Goal: Navigation & Orientation: Understand site structure

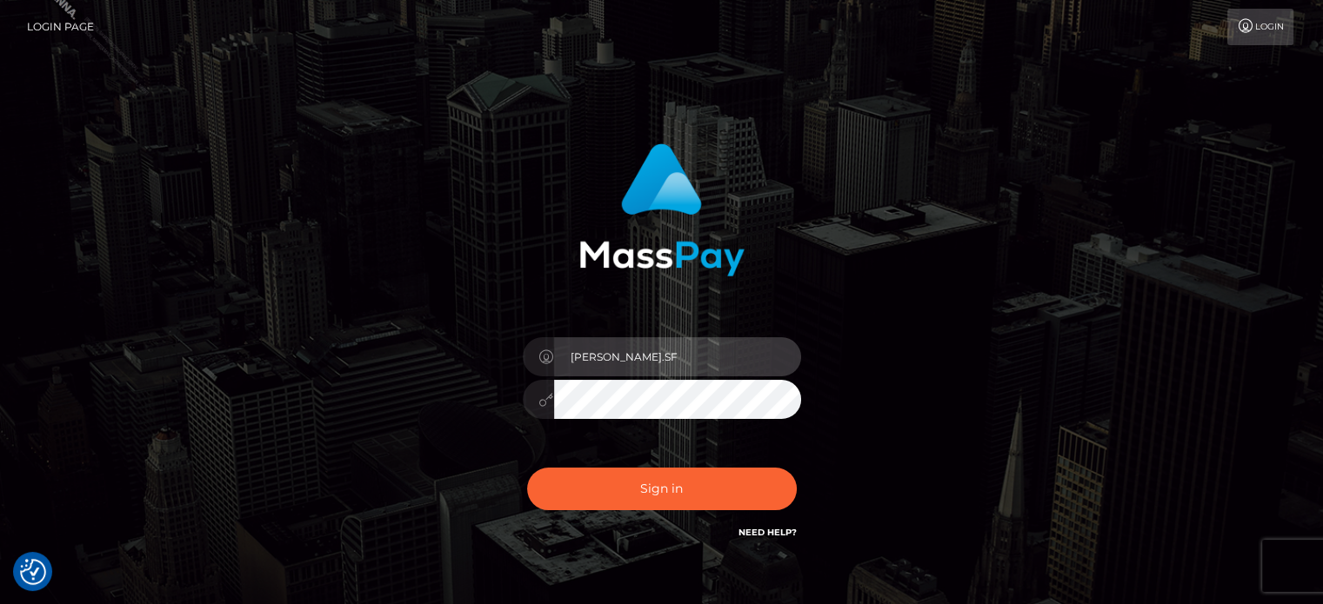
click at [643, 363] on input "marianne.SF" at bounding box center [677, 356] width 247 height 39
type input "marianne.B2S"
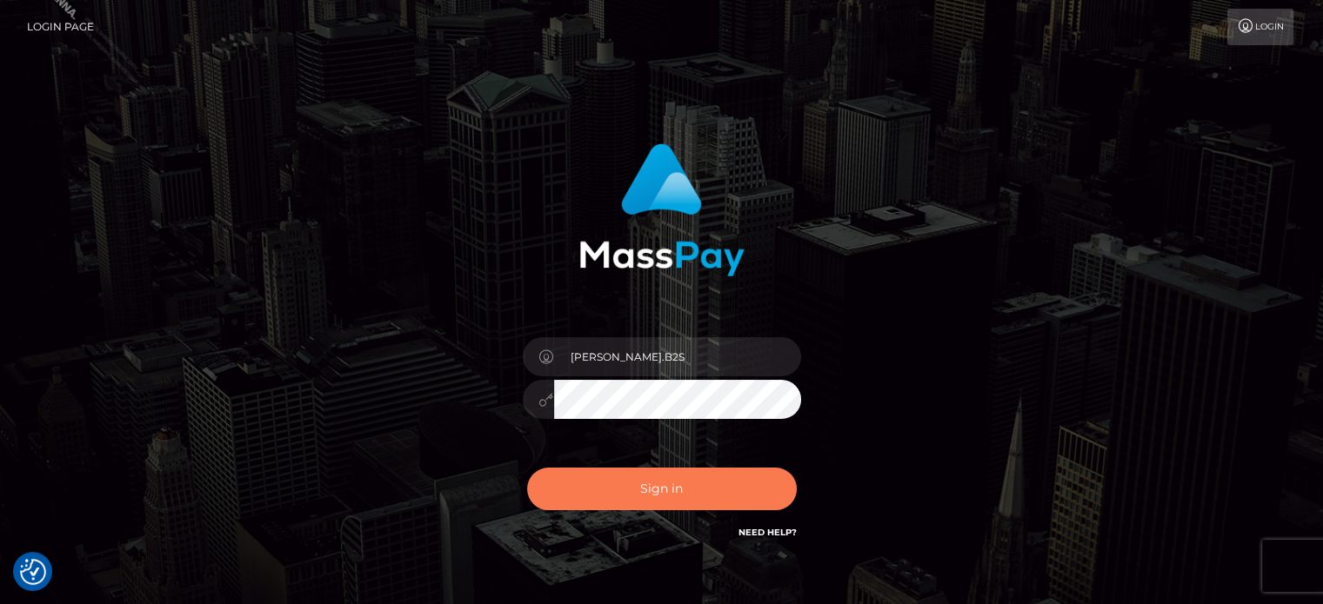
click at [677, 500] on button "Sign in" at bounding box center [662, 489] width 270 height 43
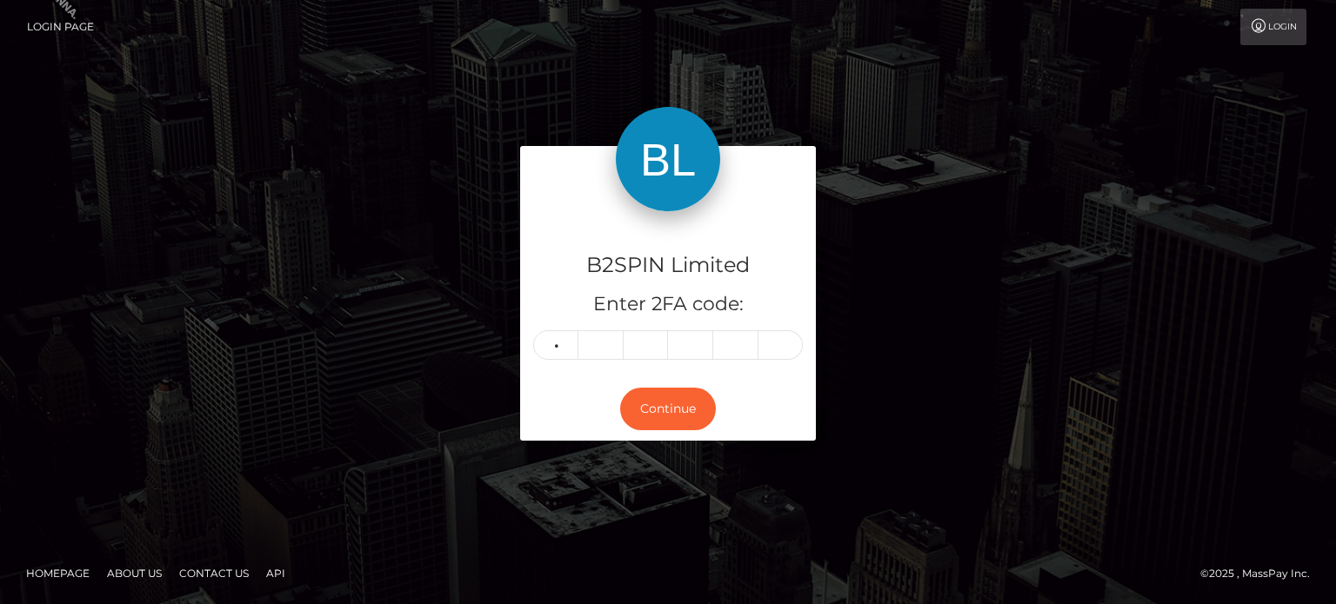
type input "3"
type input "0"
type input "2"
type input "6"
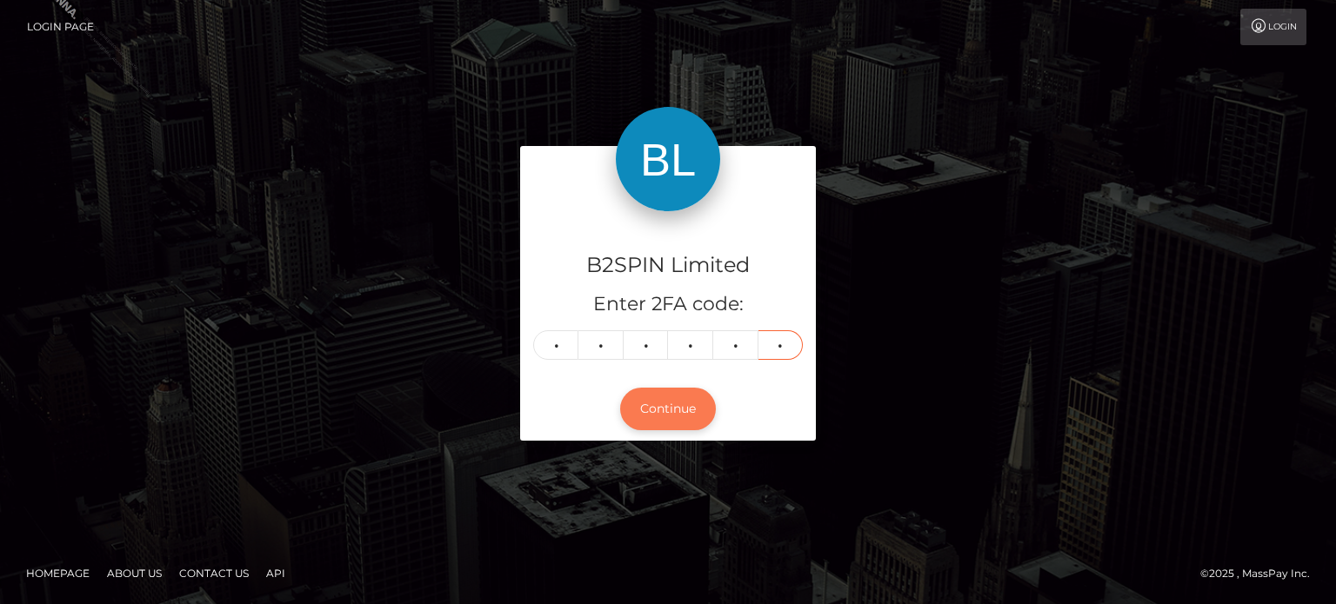
type input "9"
click at [677, 393] on button "Continue" at bounding box center [668, 409] width 96 height 43
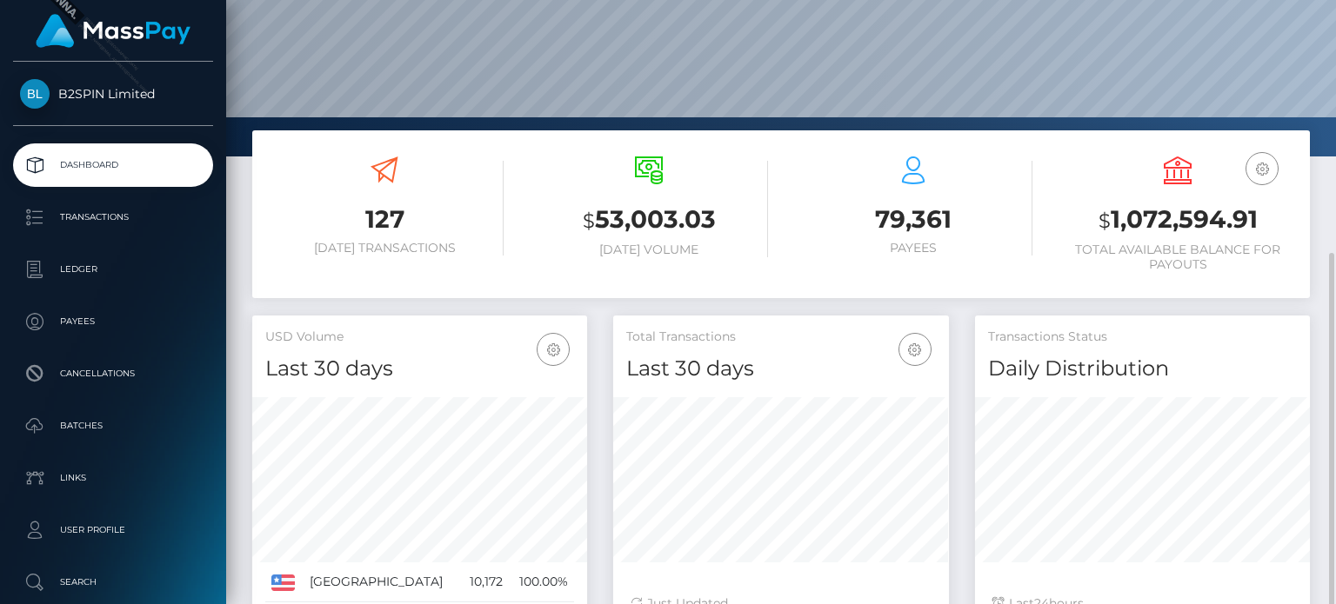
scroll to position [261, 0]
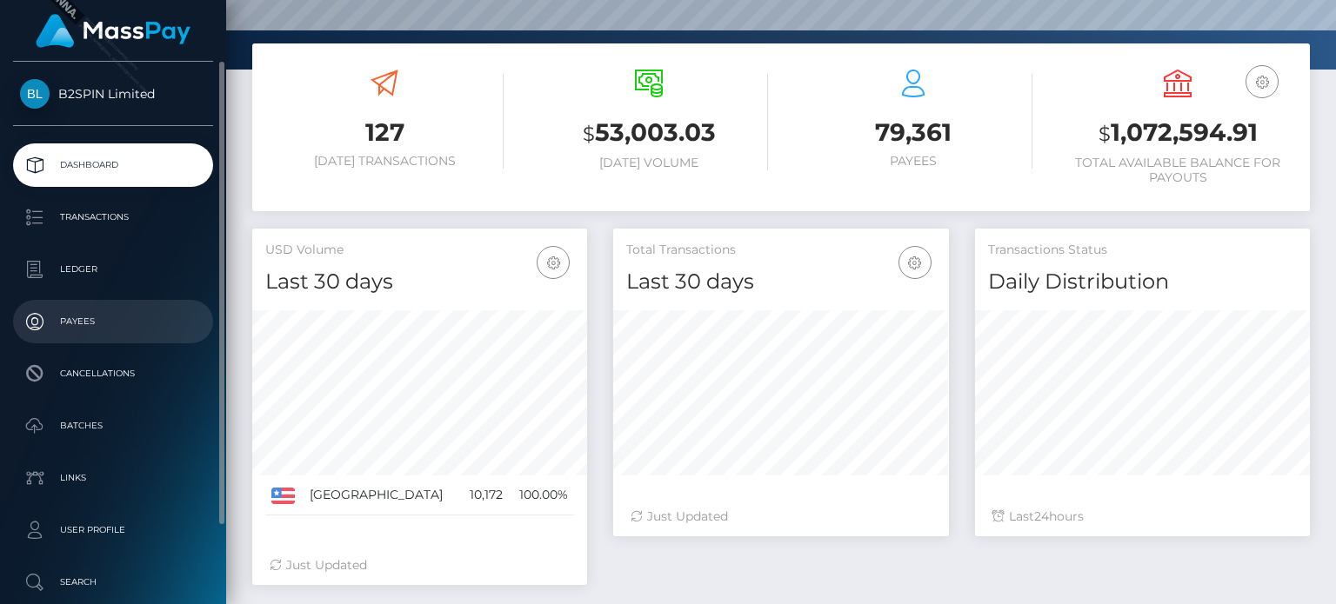
click at [58, 318] on p "Payees" at bounding box center [113, 322] width 186 height 26
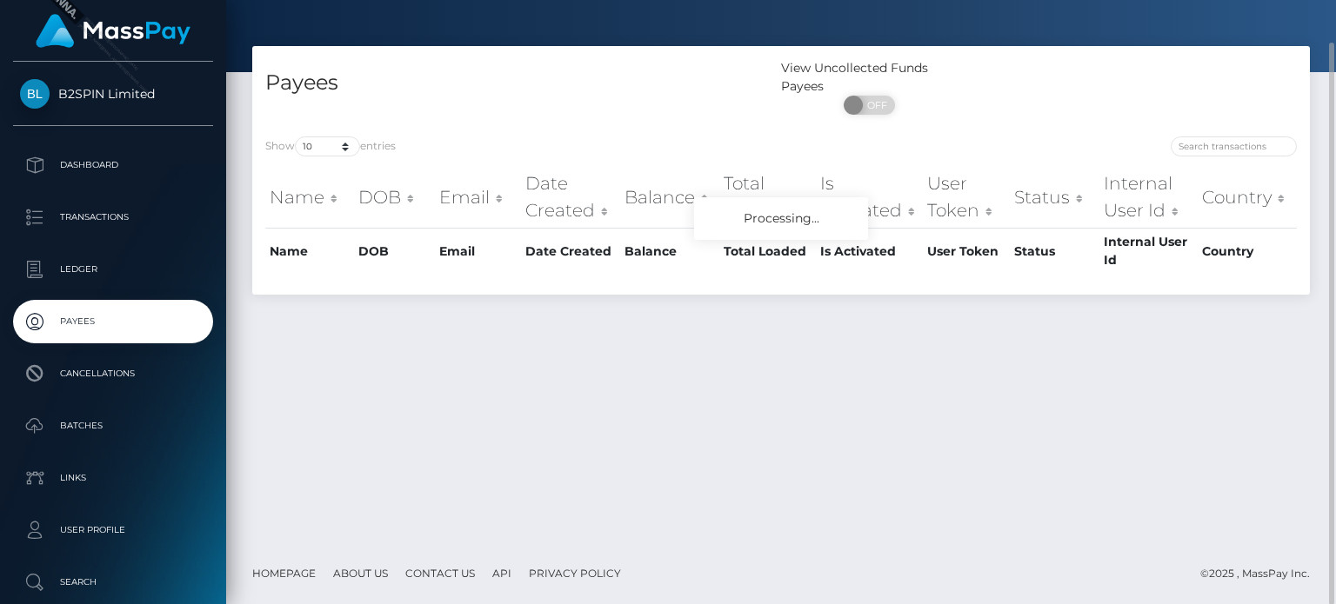
scroll to position [45, 0]
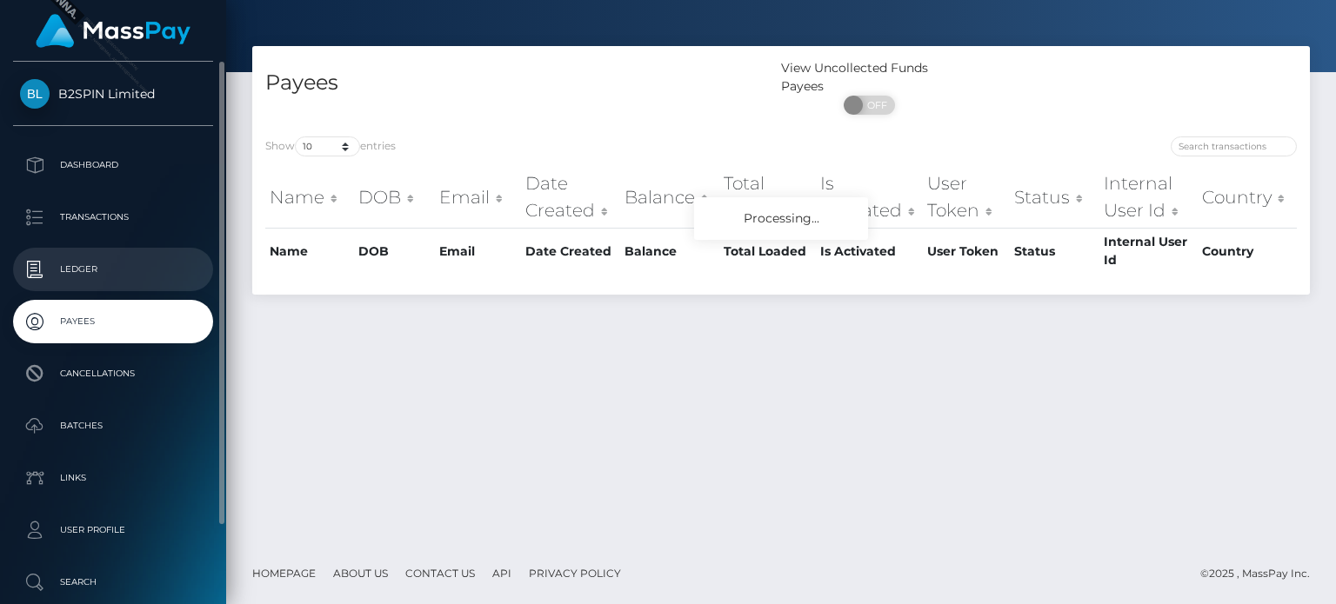
click at [136, 266] on p "Ledger" at bounding box center [113, 270] width 186 height 26
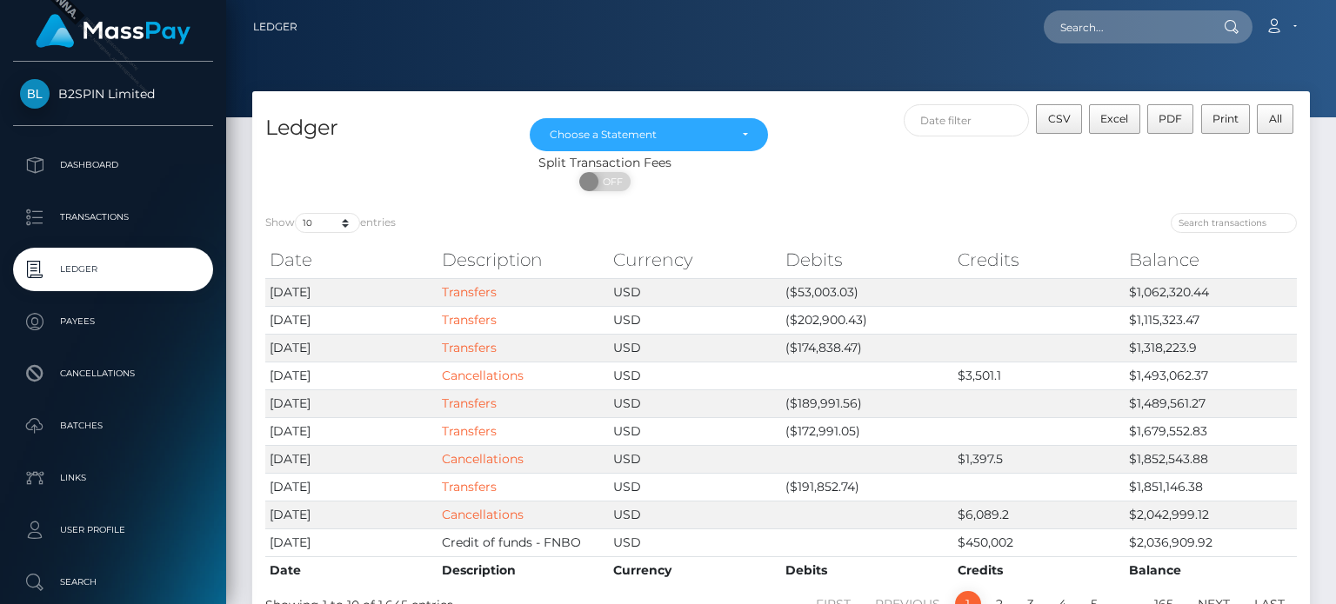
scroll to position [87, 0]
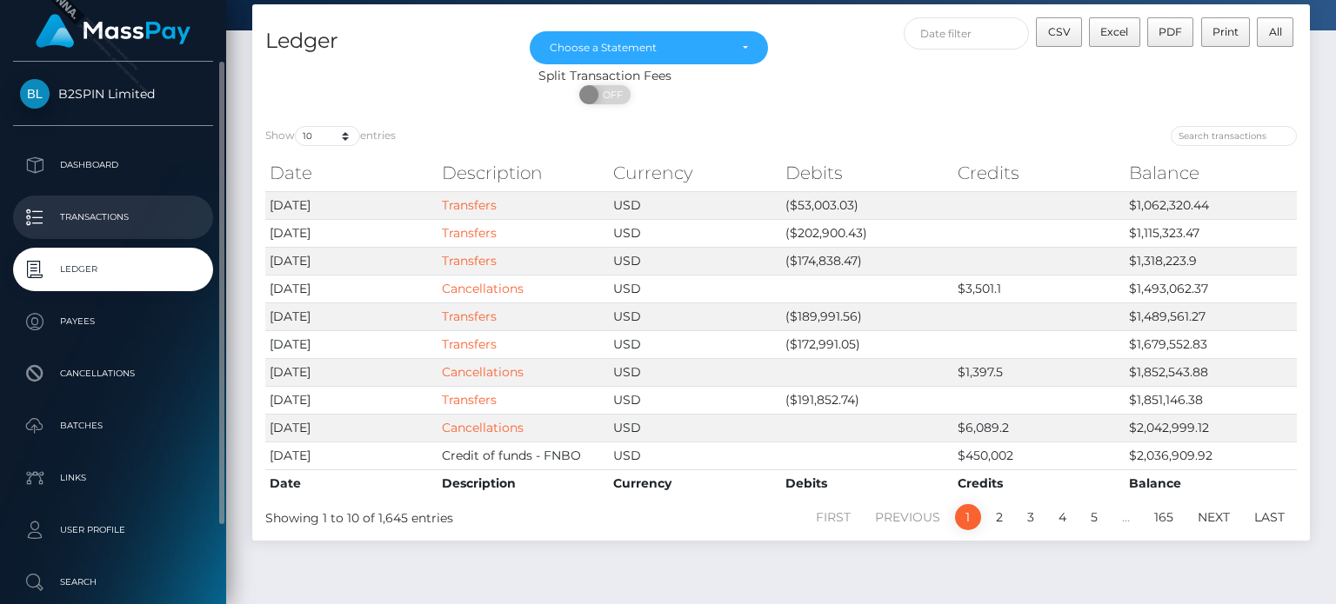
click at [86, 230] on p "Transactions" at bounding box center [113, 217] width 186 height 26
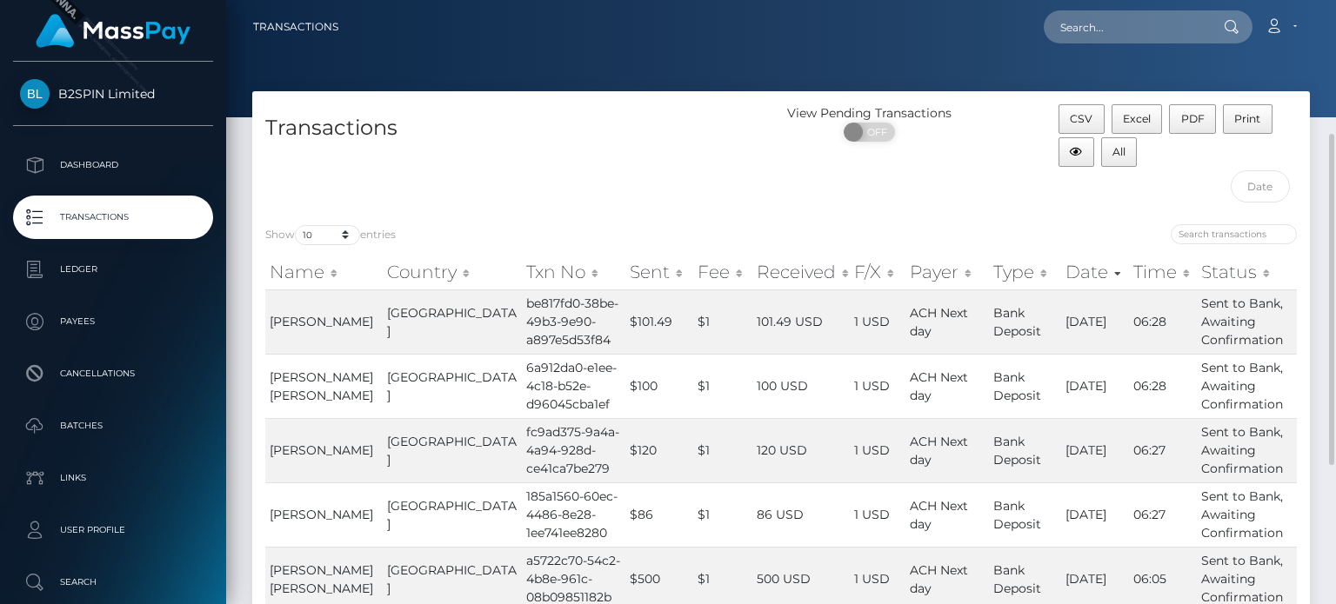
scroll to position [87, 0]
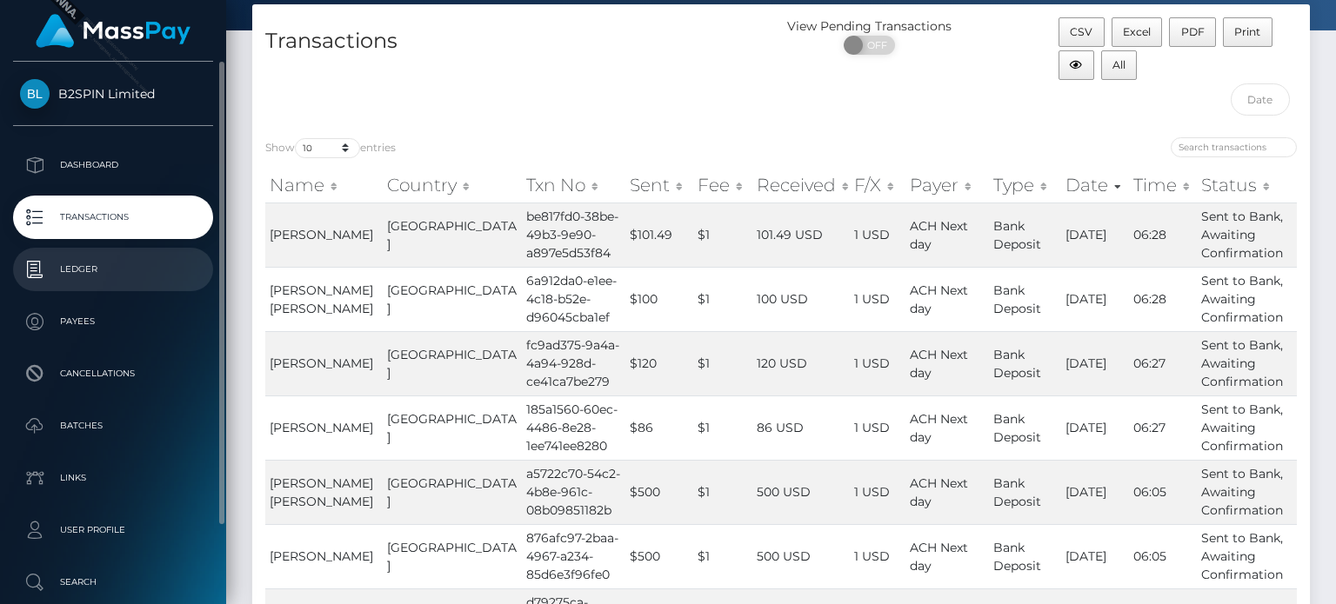
click at [97, 263] on p "Ledger" at bounding box center [113, 270] width 186 height 26
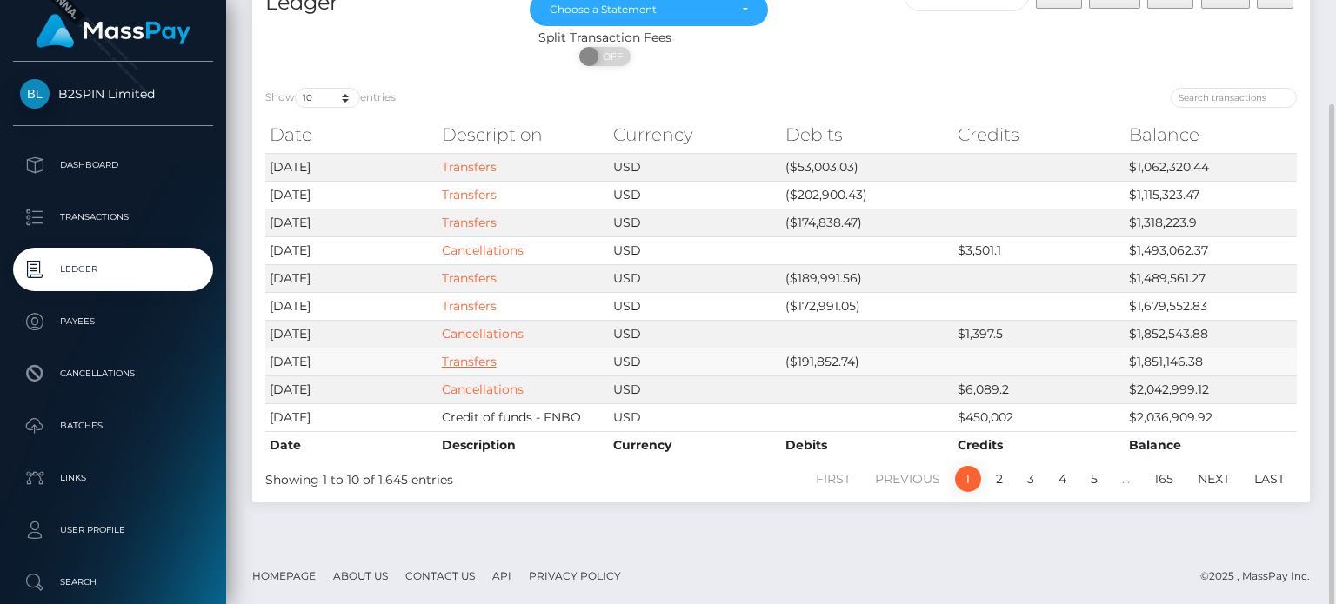
scroll to position [125, 0]
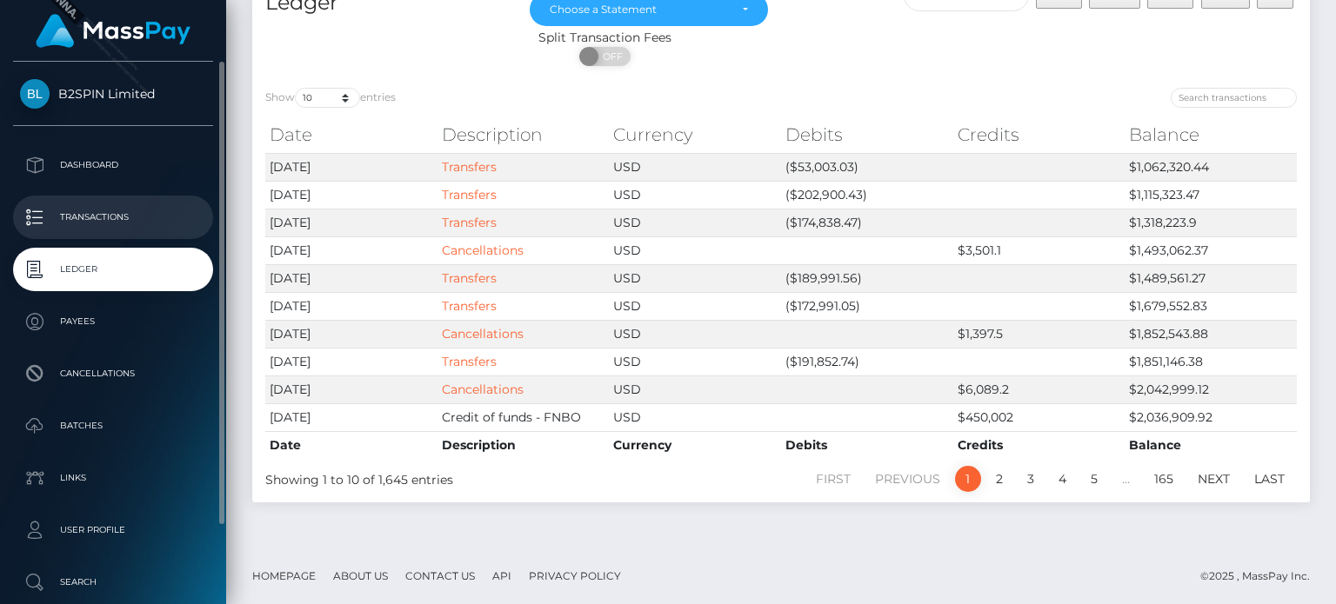
click at [49, 229] on p "Transactions" at bounding box center [113, 217] width 186 height 26
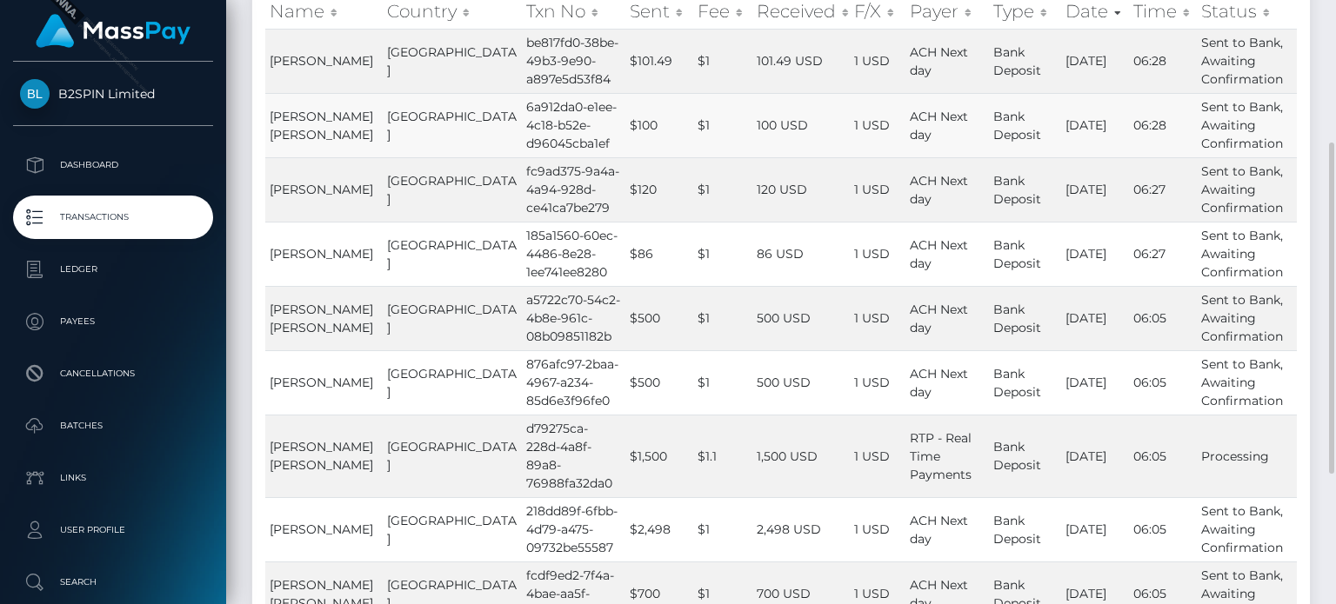
scroll to position [348, 0]
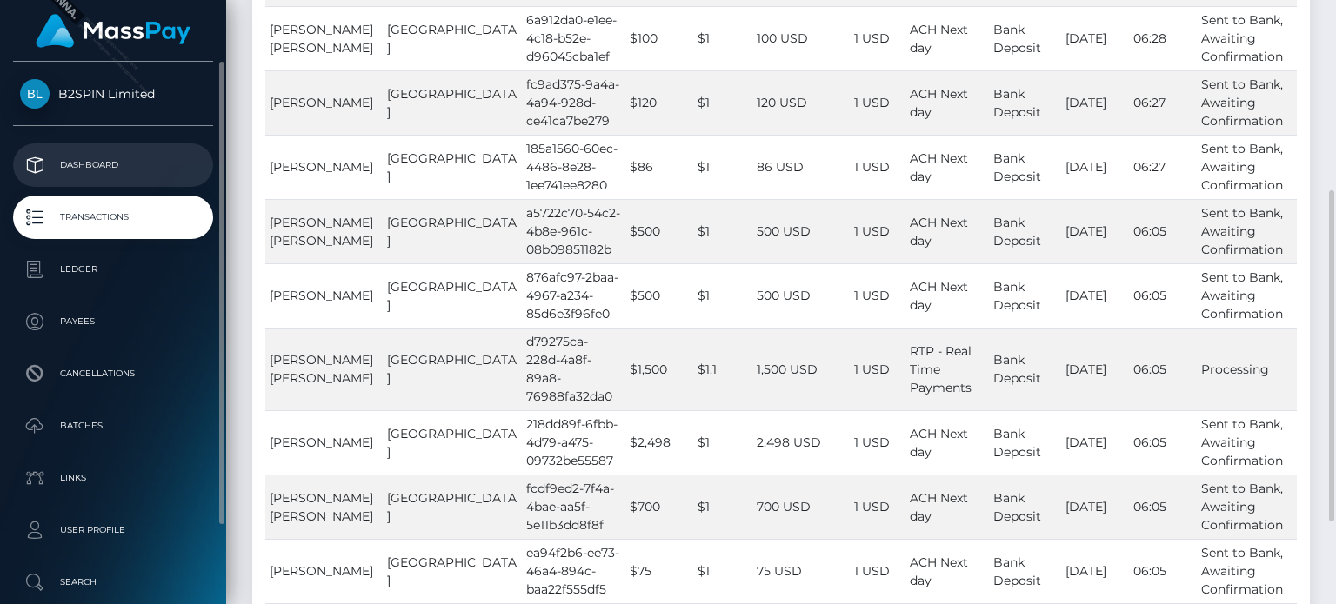
click at [132, 181] on link "Dashboard" at bounding box center [113, 164] width 200 height 43
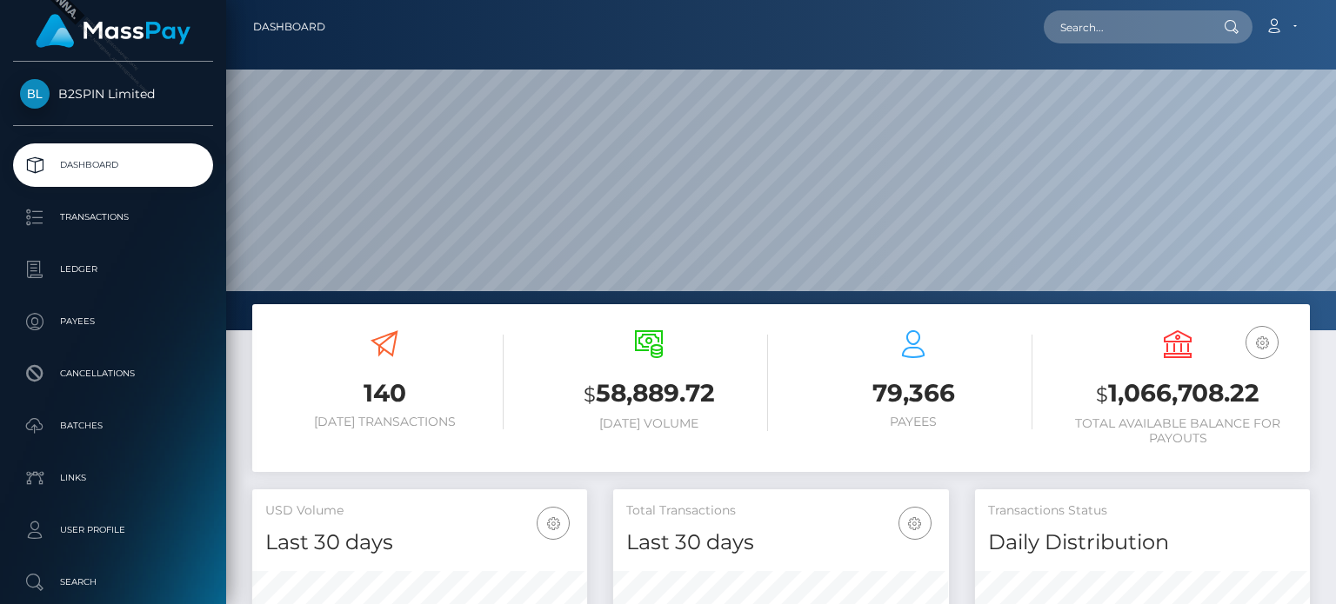
scroll to position [308, 334]
